Goal: Information Seeking & Learning: Find specific fact

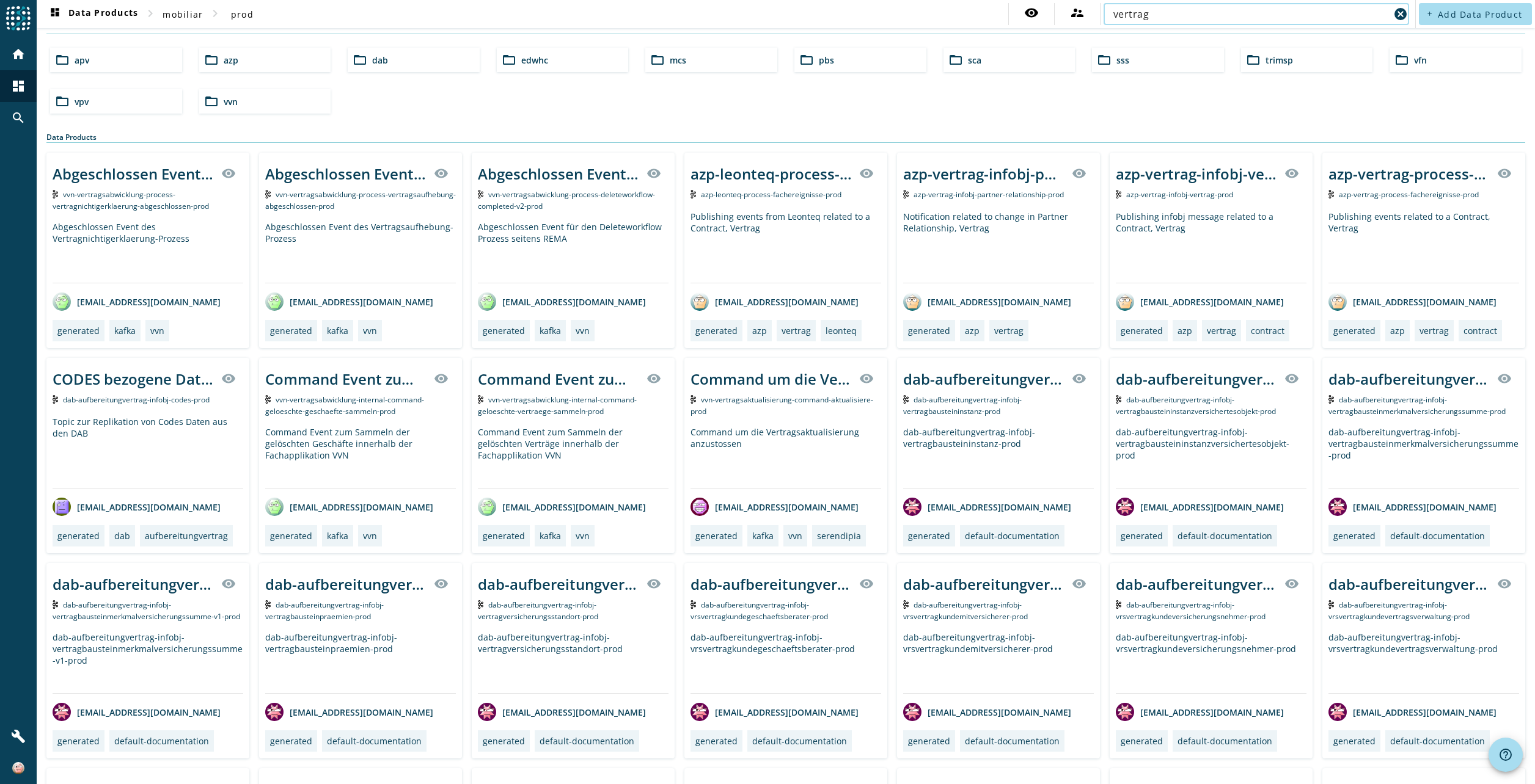
click at [1104, 12] on div "vertrag cancel" at bounding box center [1257, 14] width 306 height 22
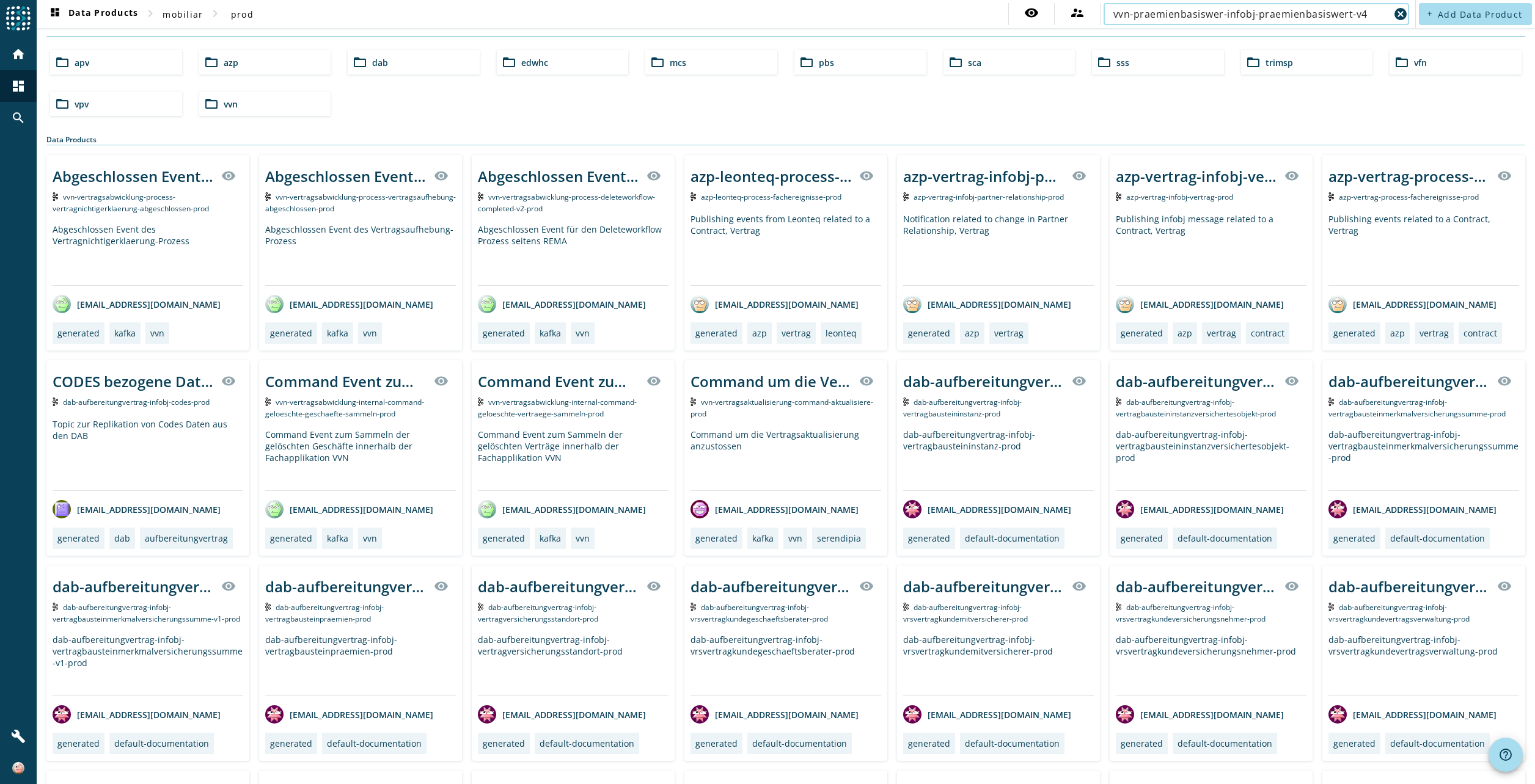
type input "vvn-praemienbasiswer-infobj-praemienbasiswert-v4"
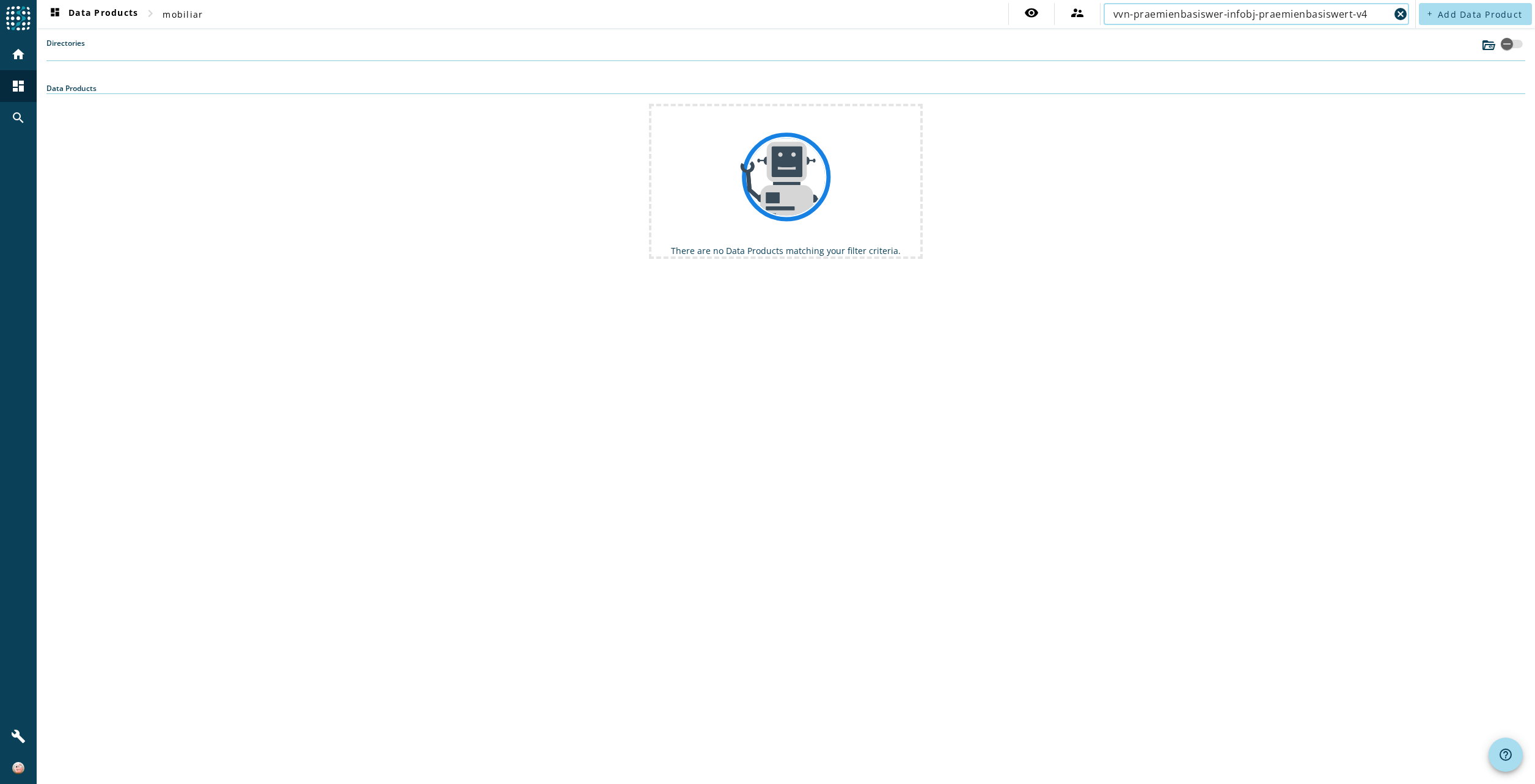
click at [1187, 11] on input "vvn-praemienbasiswer-infobj-praemienbasiswert-v4" at bounding box center [1251, 14] width 276 height 15
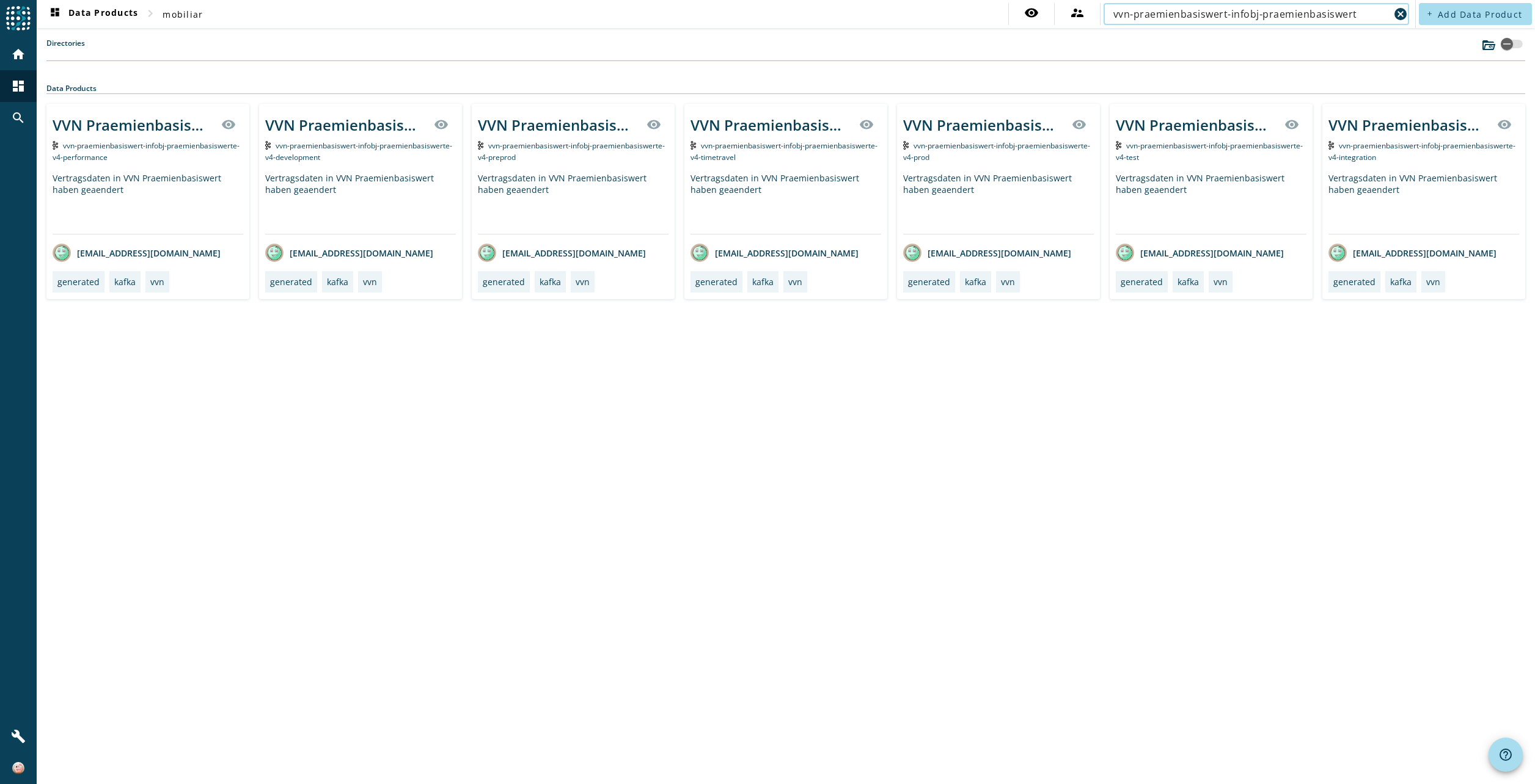
type input "vvn-praemienbasiswert-infobj-praemienbasiswert"
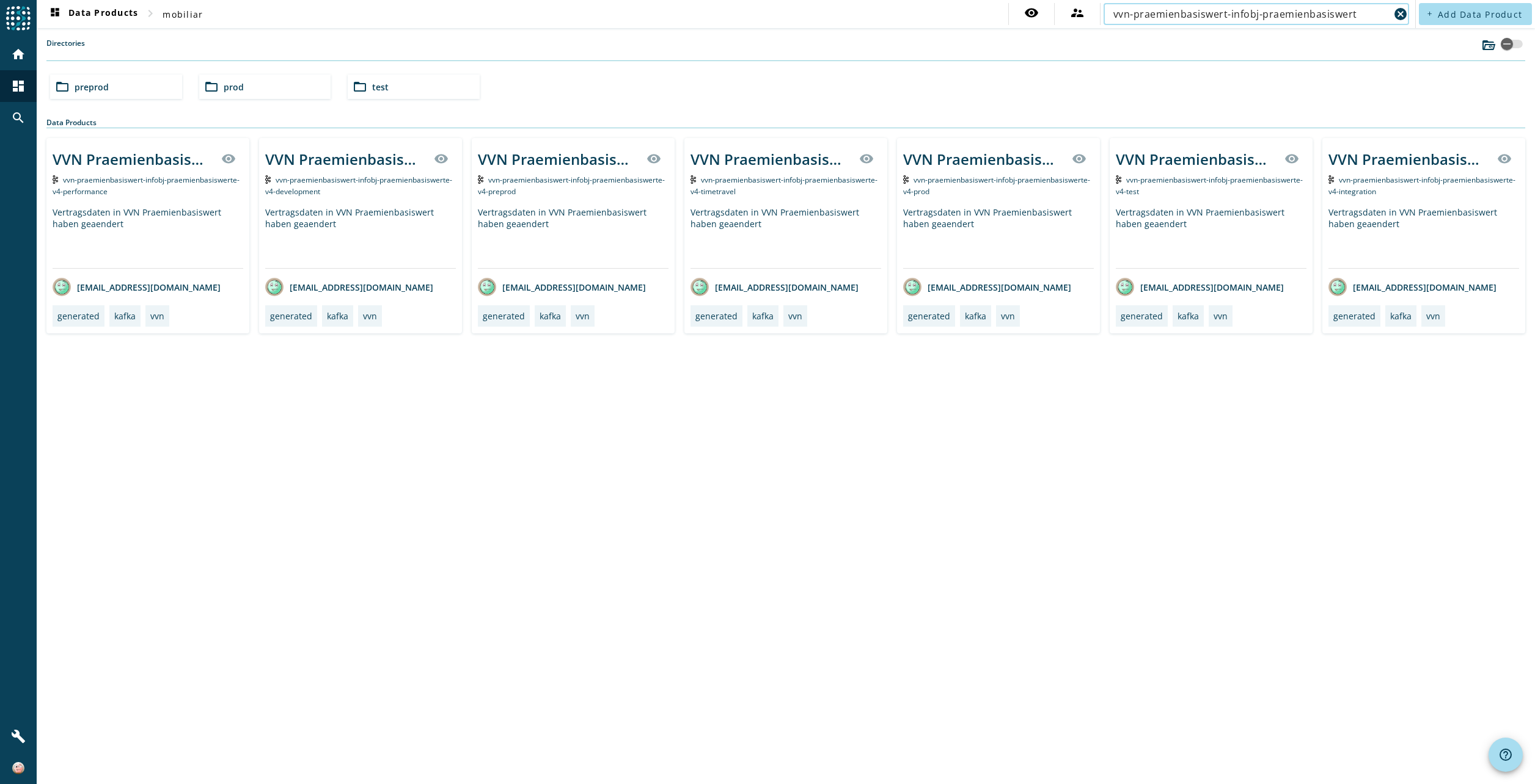
drag, startPoint x: 1115, startPoint y: 13, endPoint x: 1357, endPoint y: 11, distance: 242.0
click at [1357, 11] on input "vvn-praemienbasiswert-infobj-praemienbasiswert" at bounding box center [1251, 14] width 276 height 15
